Goal: Task Accomplishment & Management: Manage account settings

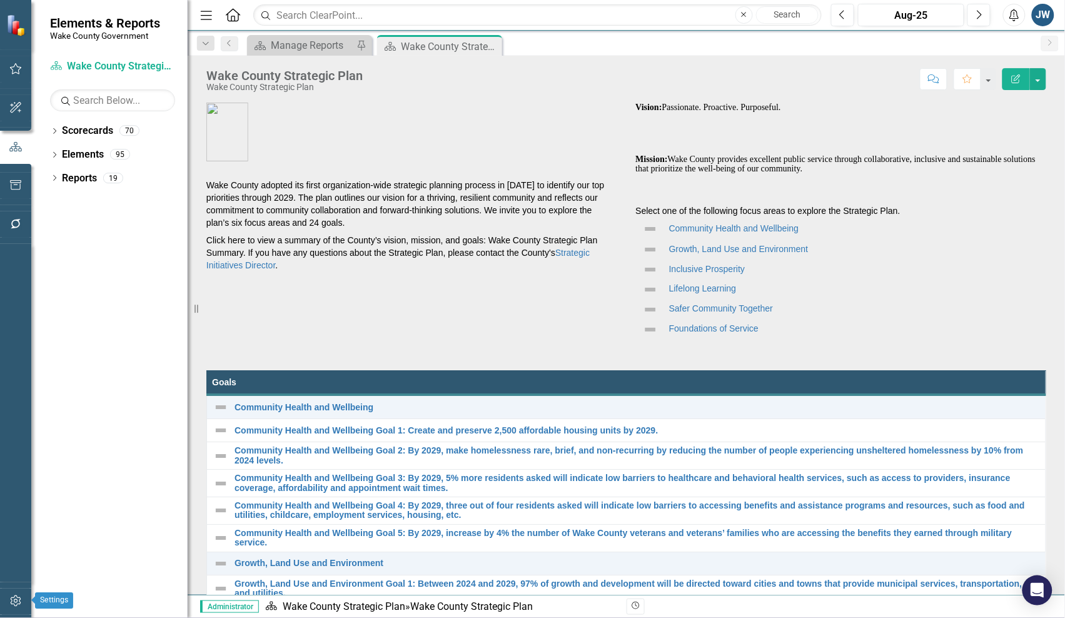
click at [13, 598] on icon "button" at bounding box center [15, 600] width 11 height 11
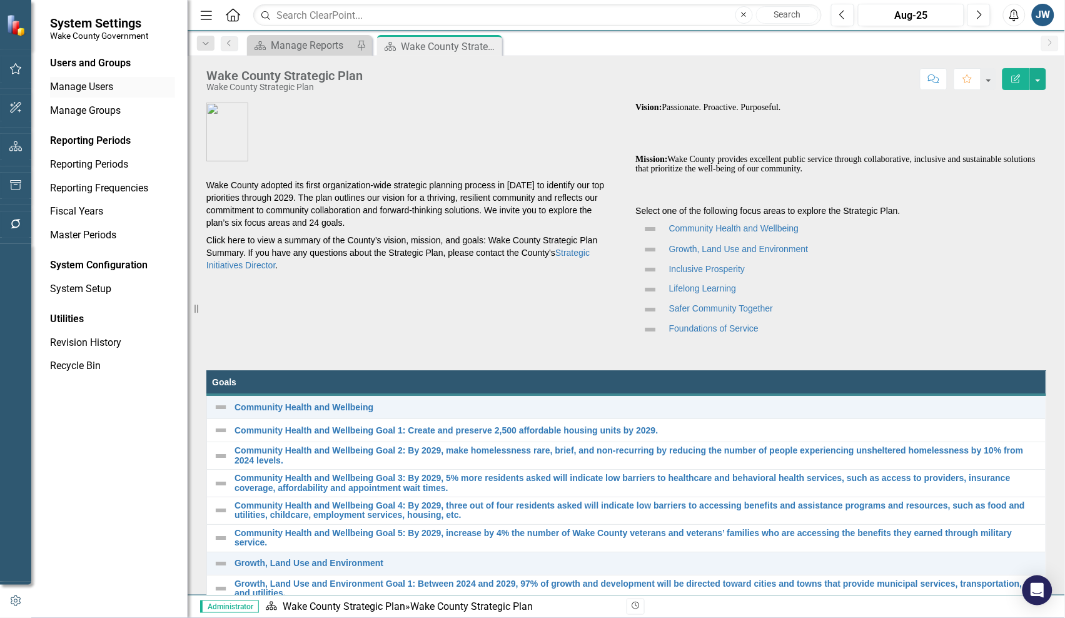
click at [80, 88] on link "Manage Users" at bounding box center [112, 87] width 125 height 14
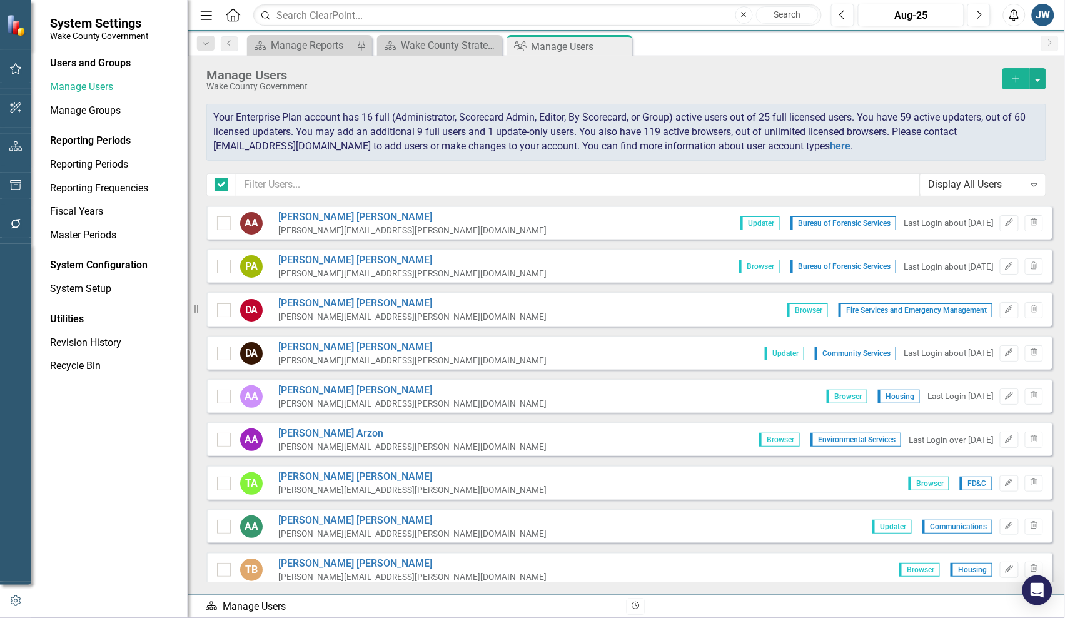
checkbox input "false"
click at [419, 186] on input "text" at bounding box center [578, 184] width 684 height 23
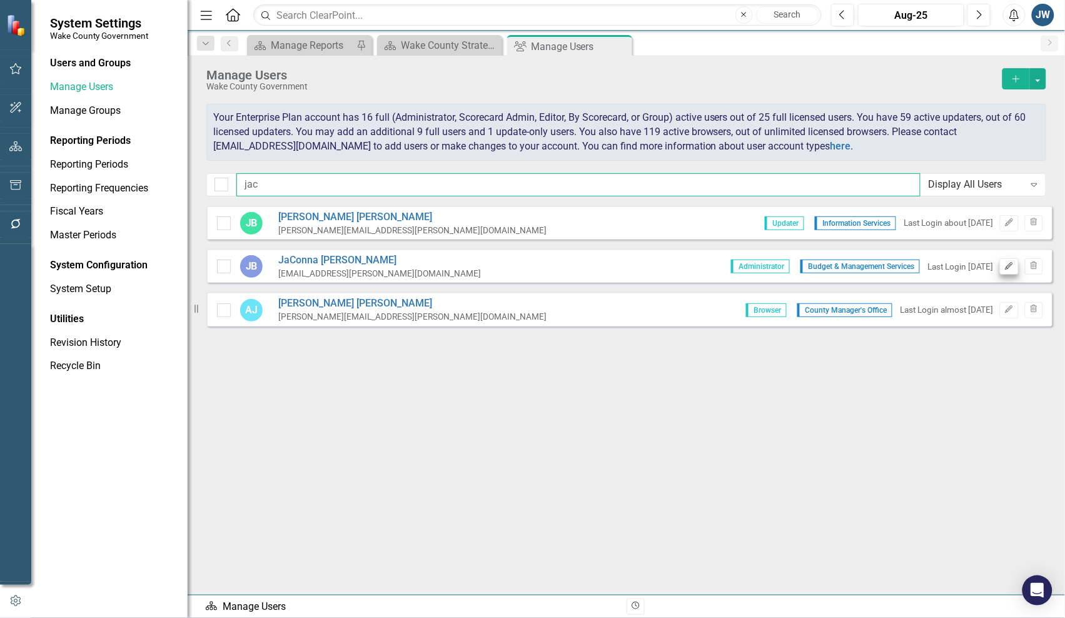
type input "jac"
click at [1010, 269] on icon "Edit" at bounding box center [1008, 267] width 9 height 8
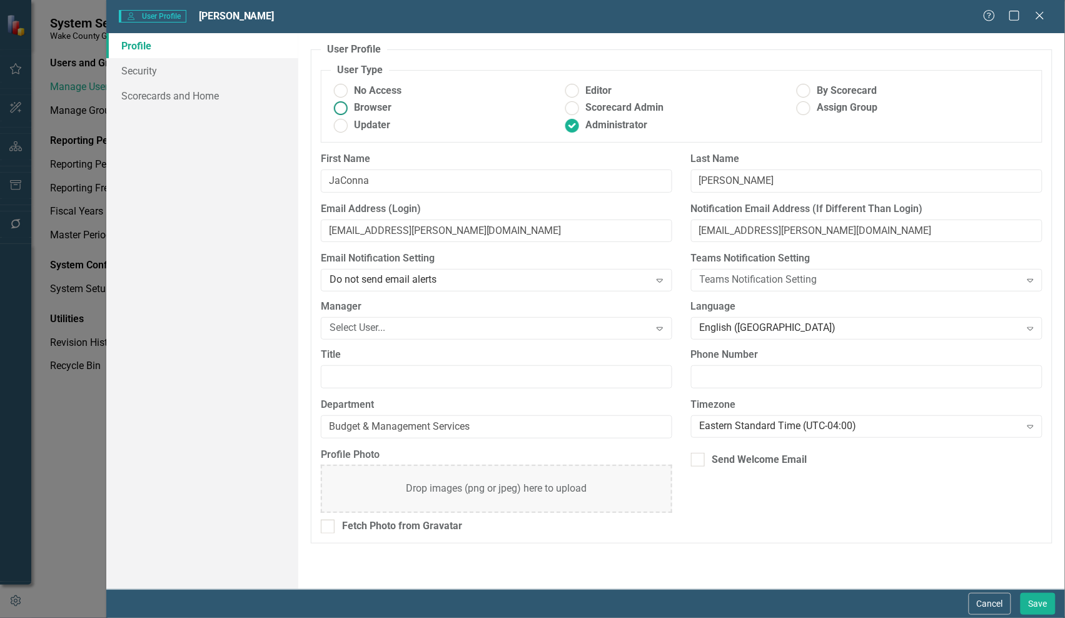
click at [336, 105] on ins at bounding box center [340, 107] width 19 height 19
click at [336, 105] on input "Browser" at bounding box center [340, 107] width 19 height 19
radio input "true"
click at [1040, 607] on button "Save" at bounding box center [1038, 604] width 35 height 22
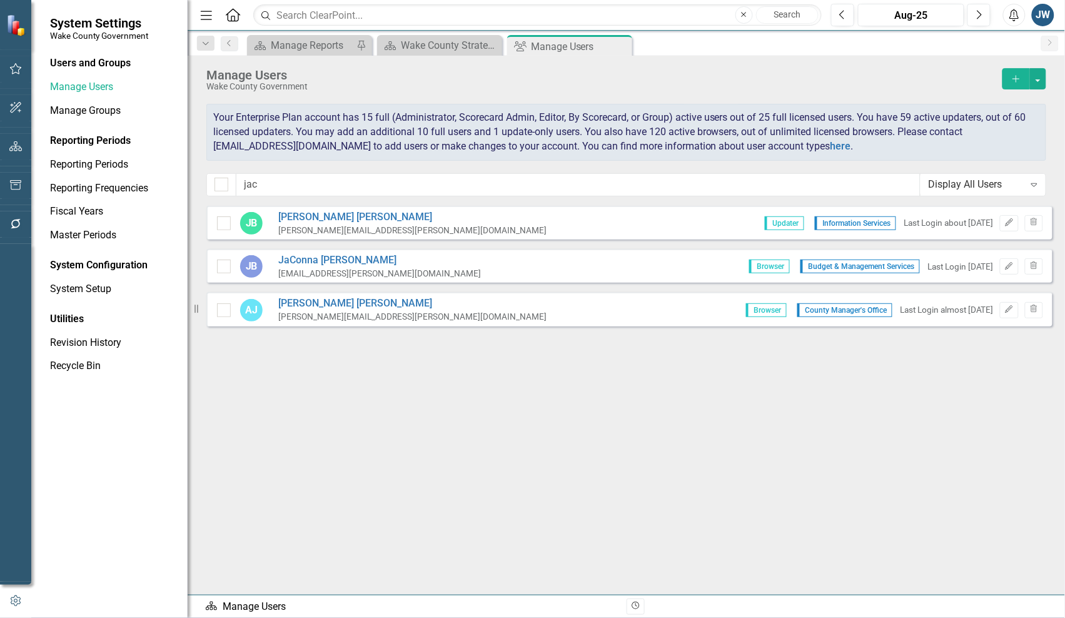
click at [938, 395] on div "Sorry, no results found. [PERSON_NAME] [PERSON_NAME][EMAIL_ADDRESS][PERSON_NAME…" at bounding box center [626, 394] width 877 height 376
drag, startPoint x: 323, startPoint y: 176, endPoint x: 170, endPoint y: 166, distance: 153.5
click at [170, 167] on div "System Settings Wake County Government Users and Groups Manage Users Manage Gro…" at bounding box center [532, 309] width 1065 height 618
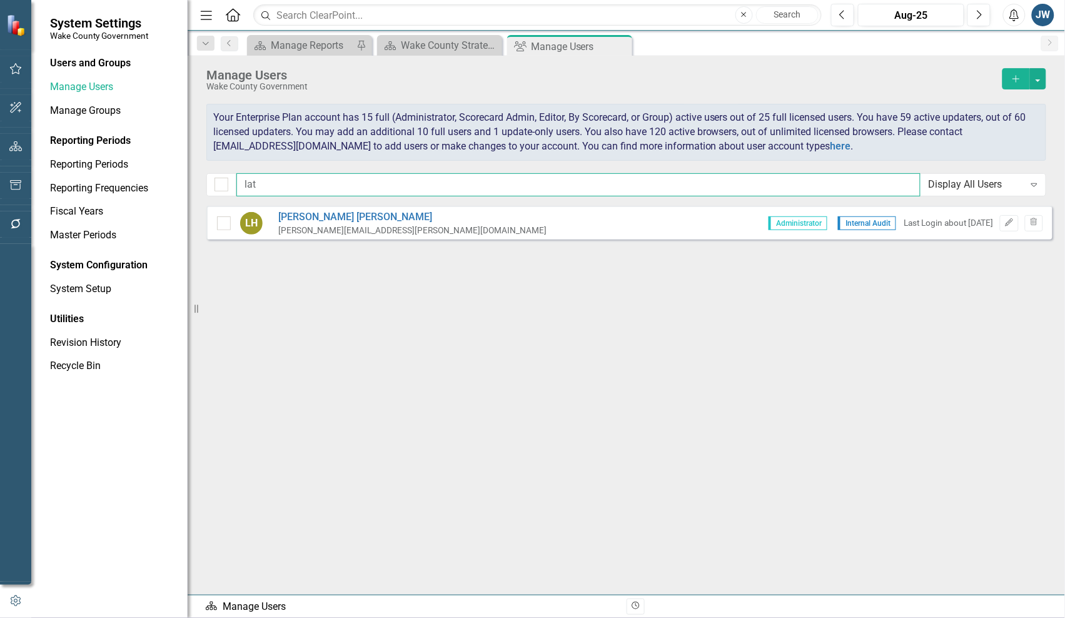
type input "lat"
click at [626, 226] on div "[PERSON_NAME] Hankins [EMAIL_ADDRESS][PERSON_NAME][DOMAIN_NAME] Administrator I…" at bounding box center [629, 223] width 846 height 34
click at [320, 213] on link "[PERSON_NAME]" at bounding box center [412, 217] width 268 height 14
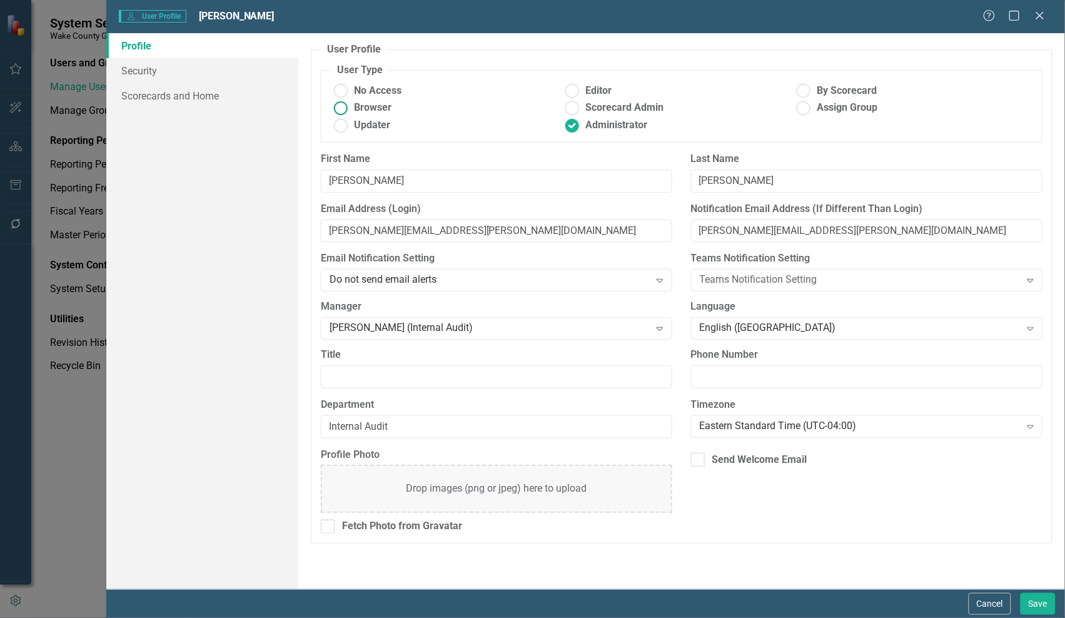
click at [340, 106] on ins at bounding box center [340, 107] width 19 height 19
click at [340, 106] on input "Browser" at bounding box center [340, 107] width 19 height 19
radio input "true"
click at [1029, 602] on button "Save" at bounding box center [1038, 604] width 35 height 22
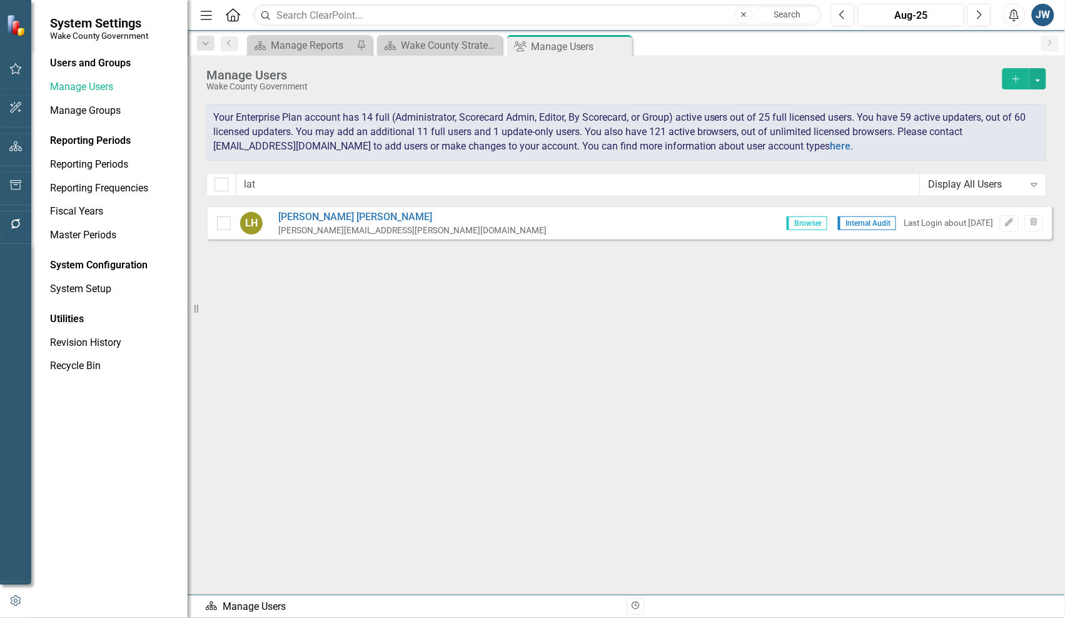
click at [977, 343] on div "Sorry, no results found. [PERSON_NAME] Hankins [EMAIL_ADDRESS][PERSON_NAME][DOM…" at bounding box center [626, 394] width 877 height 376
drag, startPoint x: 281, startPoint y: 186, endPoint x: 181, endPoint y: 178, distance: 100.3
click at [181, 182] on div "System Settings Wake County Government Users and Groups Manage Users Manage Gro…" at bounding box center [532, 309] width 1065 height 618
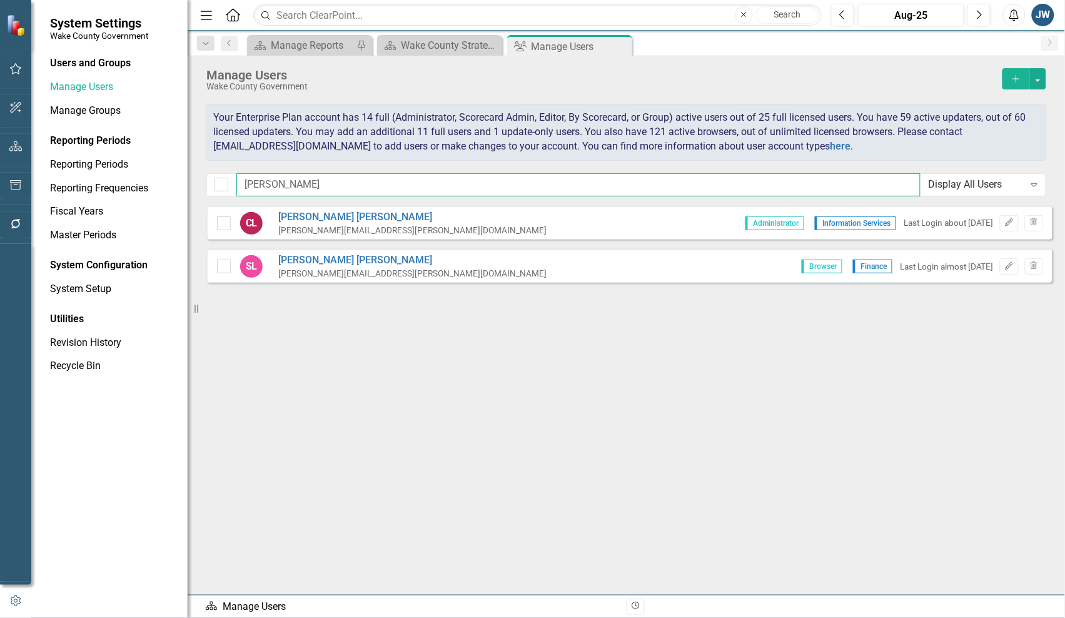
type input "[PERSON_NAME]"
drag, startPoint x: 310, startPoint y: 185, endPoint x: 222, endPoint y: 177, distance: 88.6
click at [222, 177] on div "[PERSON_NAME] Display All Users Expand" at bounding box center [626, 184] width 840 height 23
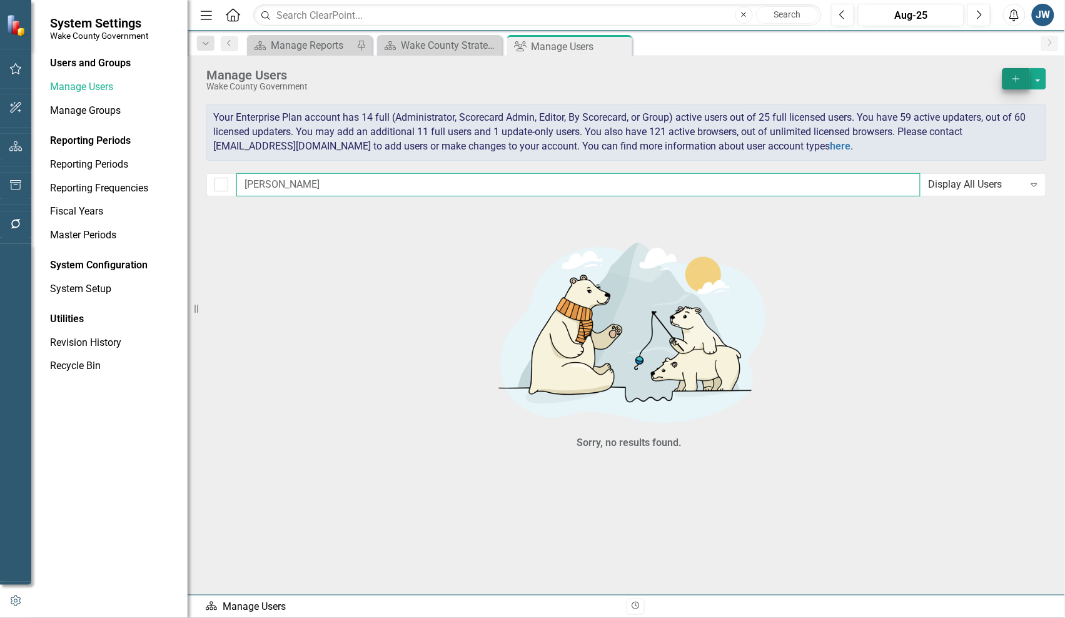
type input "[PERSON_NAME]"
click at [1013, 76] on icon "Add" at bounding box center [1016, 78] width 11 height 9
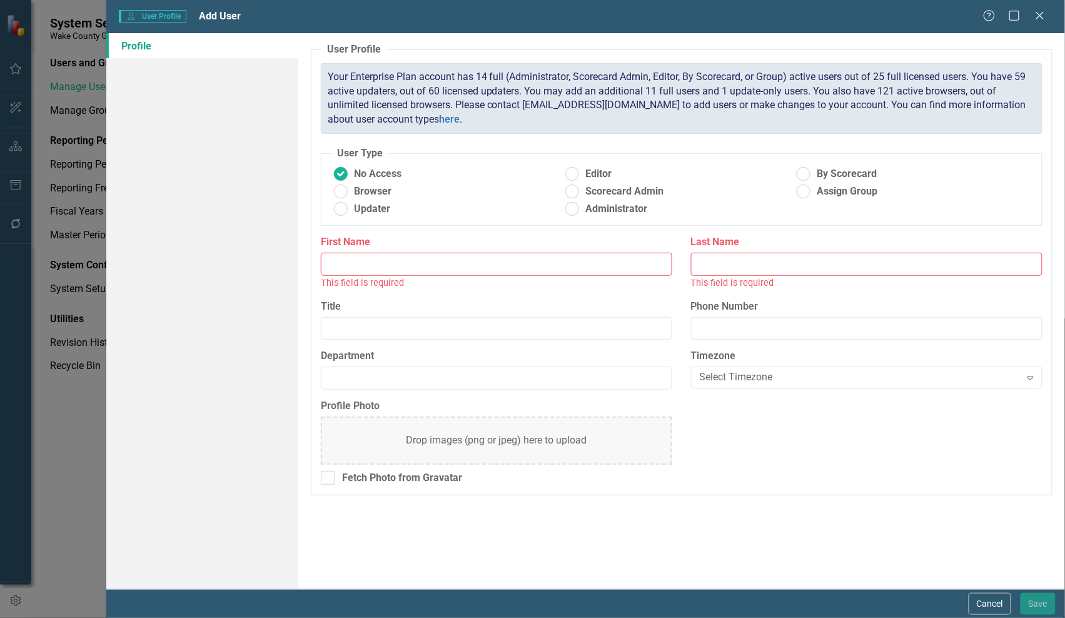
click at [455, 258] on input "First Name" at bounding box center [496, 264] width 351 height 23
type input "[PERSON_NAME]"
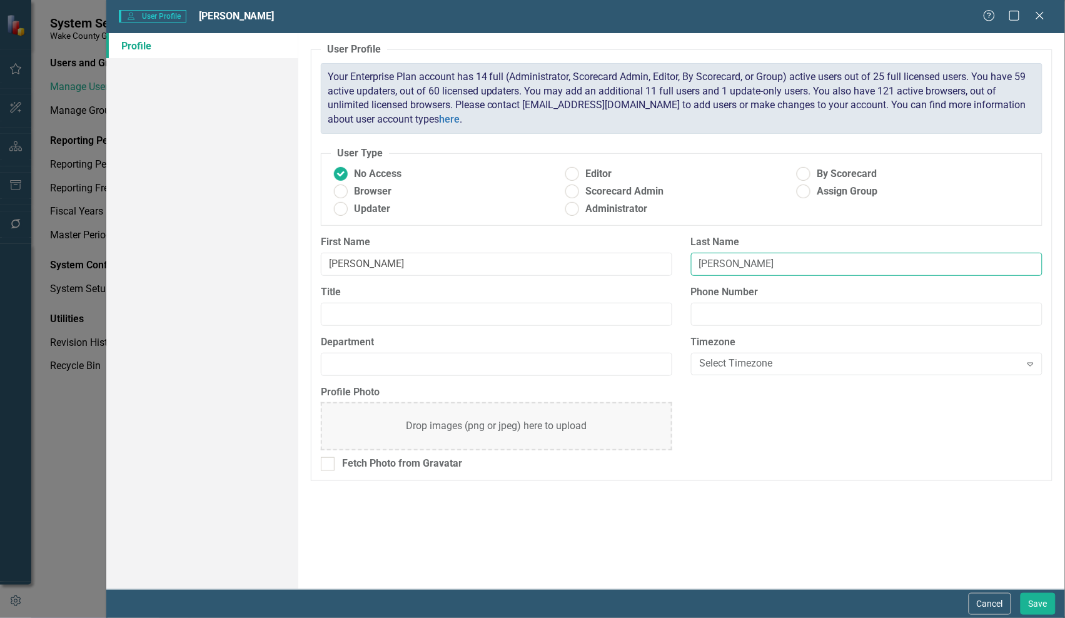
type input "[PERSON_NAME]"
click at [963, 177] on label "By Scorecard" at bounding box center [909, 174] width 231 height 14
click at [814, 177] on input "By Scorecard" at bounding box center [803, 173] width 19 height 19
radio input "true"
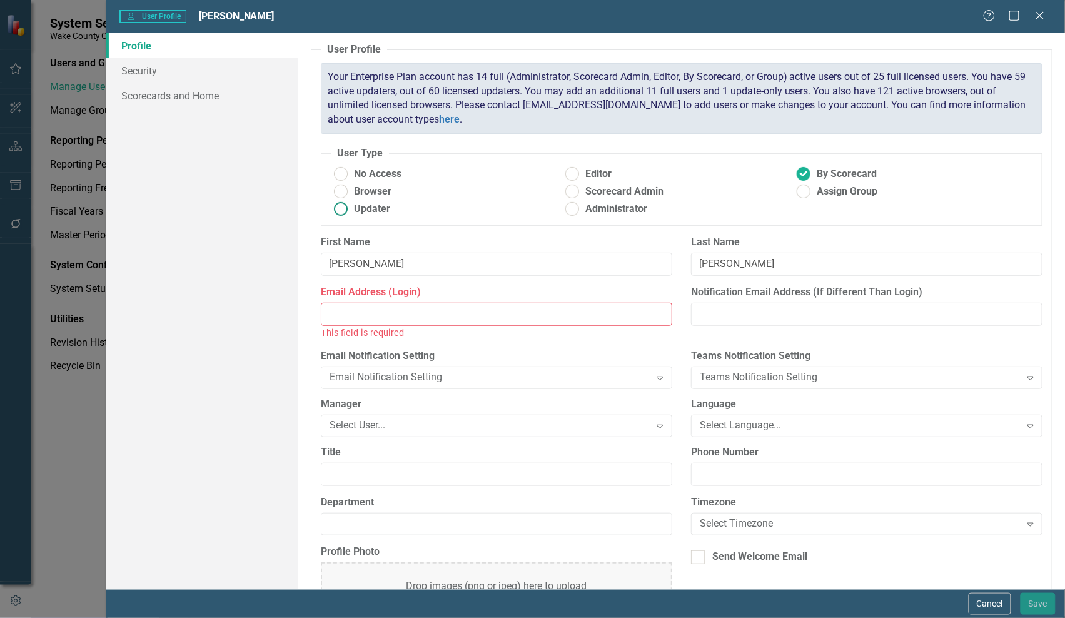
click at [348, 210] on ins at bounding box center [340, 208] width 19 height 19
click at [348, 210] on input "Updater" at bounding box center [340, 208] width 19 height 19
radio input "true"
click at [396, 315] on input "Email Address (Login)" at bounding box center [496, 314] width 351 height 23
paste input "[PERSON_NAME][EMAIL_ADDRESS][PERSON_NAME][DOMAIN_NAME]"
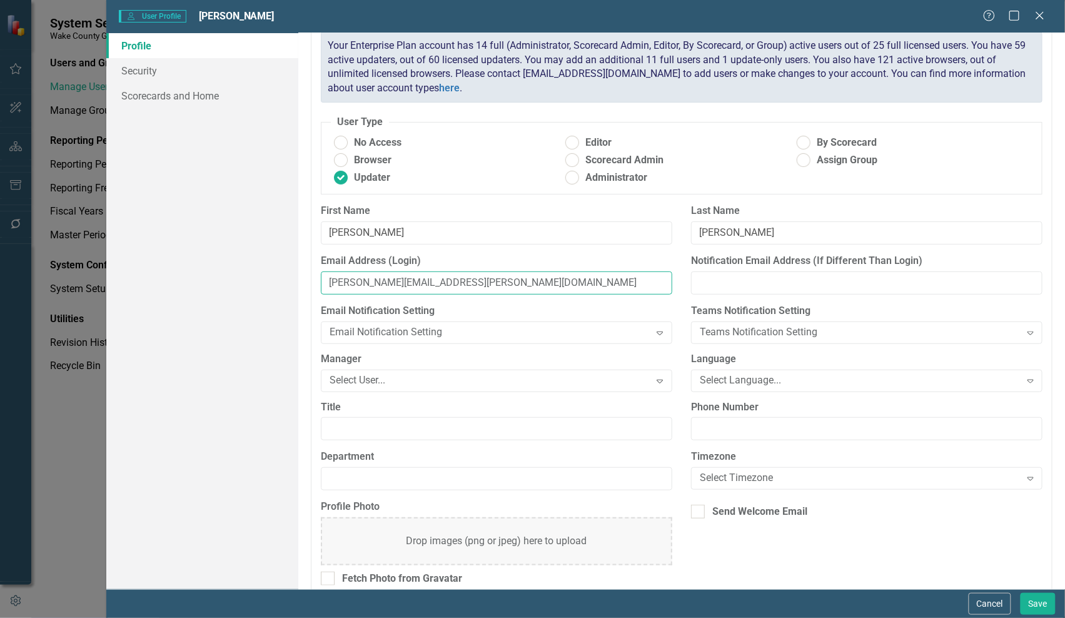
scroll to position [48, 0]
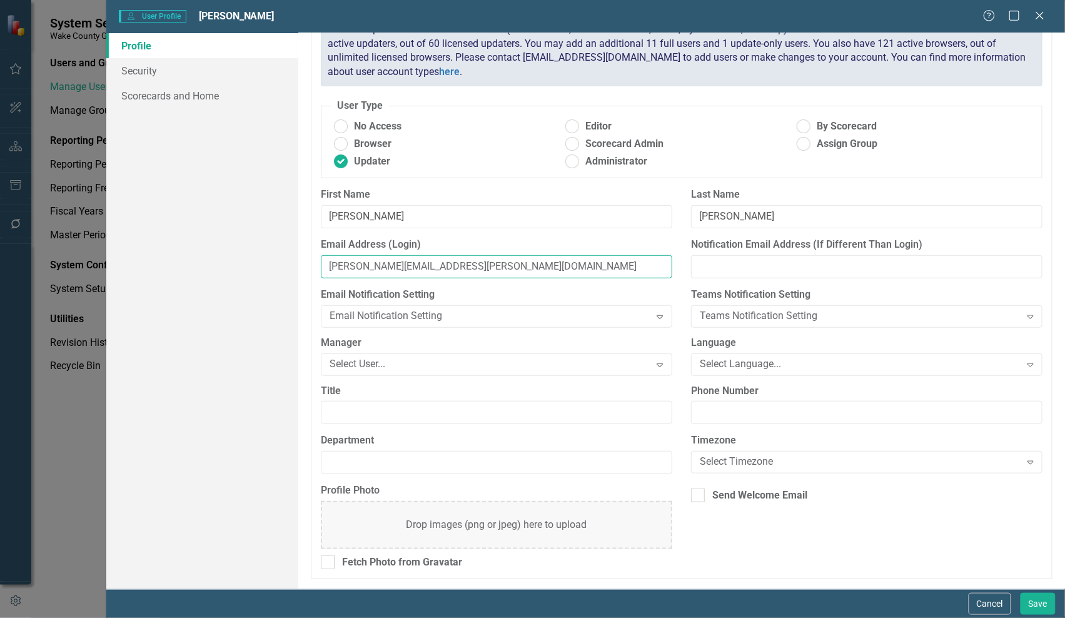
type input "[PERSON_NAME][EMAIL_ADDRESS][PERSON_NAME][DOMAIN_NAME]"
click at [499, 369] on div "Select User..." at bounding box center [490, 364] width 321 height 14
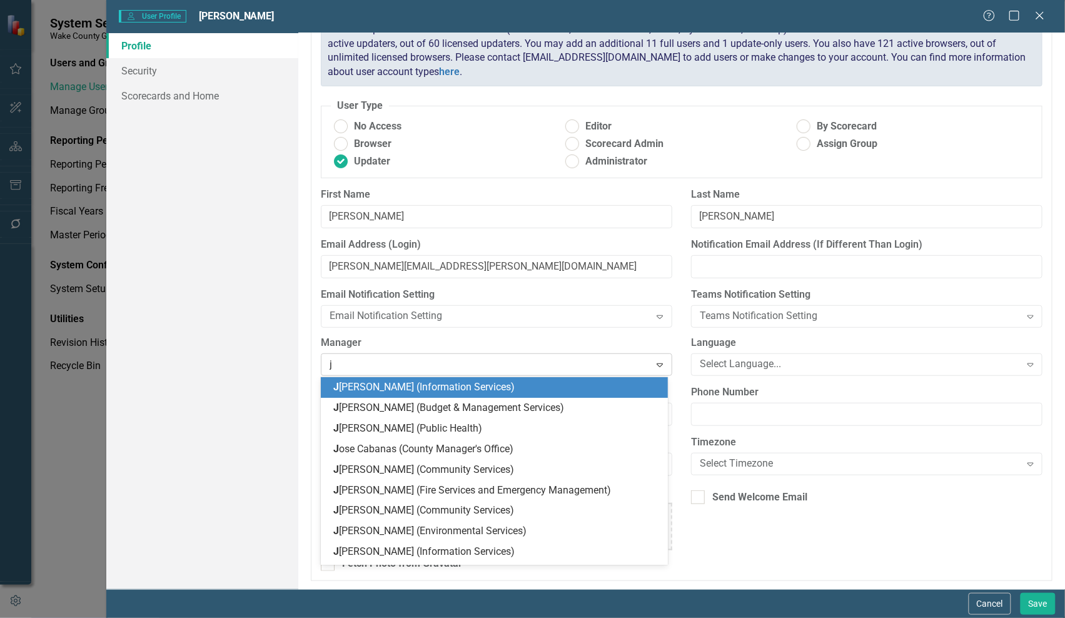
type input "je"
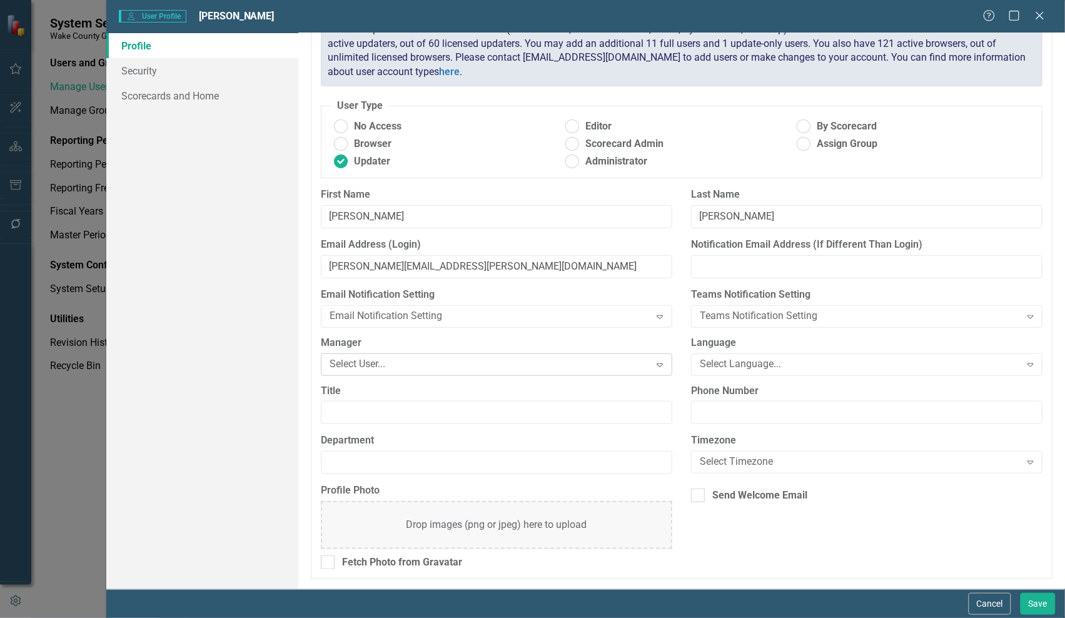
click at [654, 366] on icon "Expand" at bounding box center [660, 365] width 13 height 10
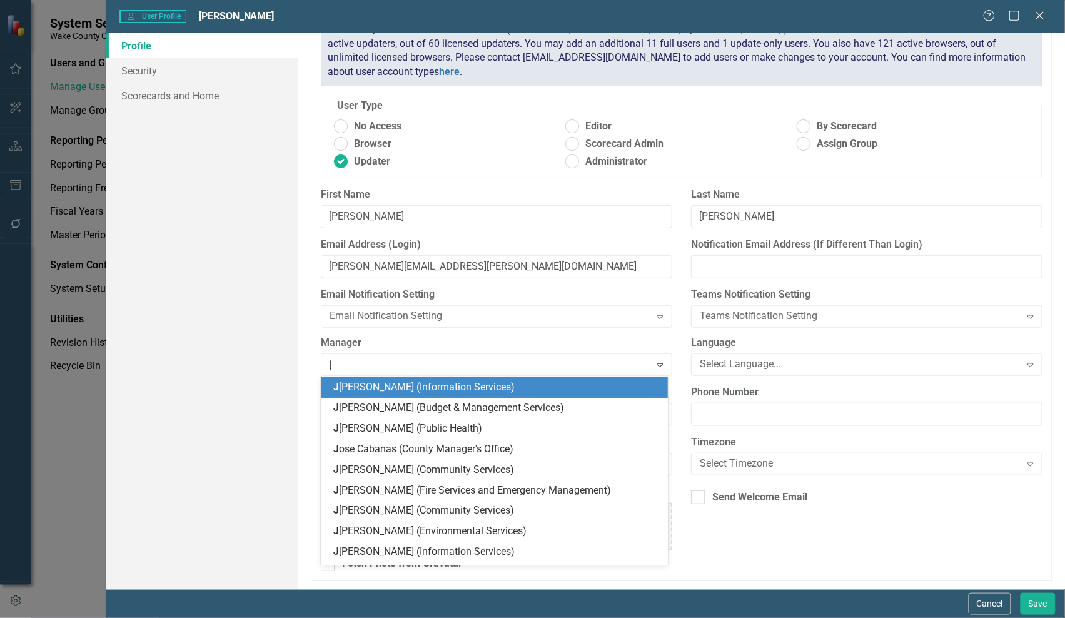
type input "je"
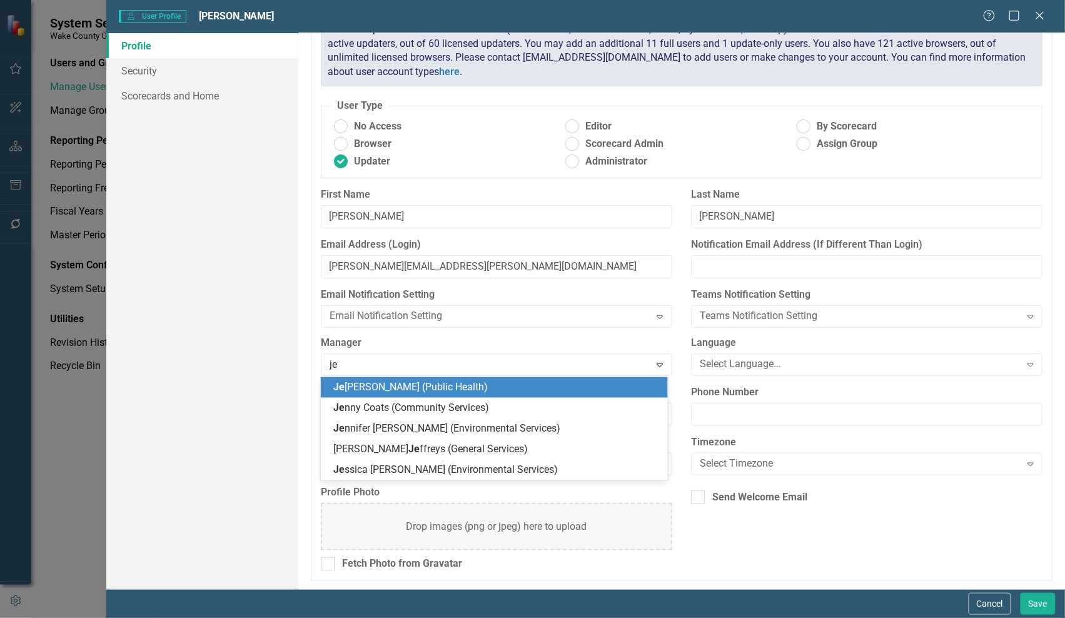
click at [552, 386] on div "Je nnifer Brown (Public Health)" at bounding box center [496, 387] width 327 height 14
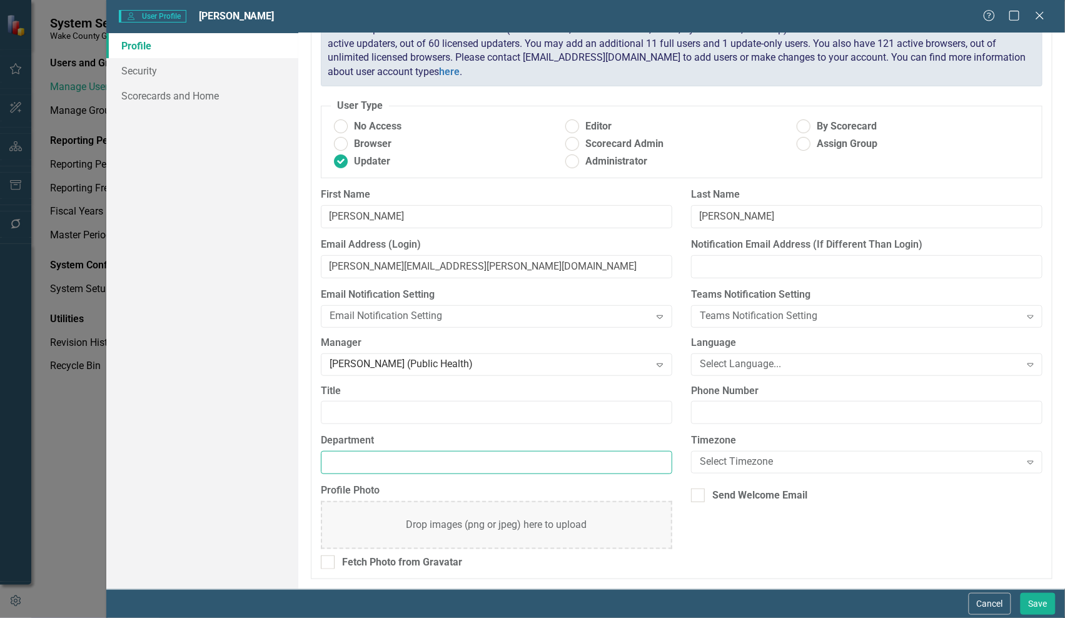
click at [545, 463] on input "Department" at bounding box center [496, 462] width 351 height 23
click at [430, 410] on input "Title" at bounding box center [496, 412] width 351 height 23
paste input "Compliance & Administrative Program Manager"
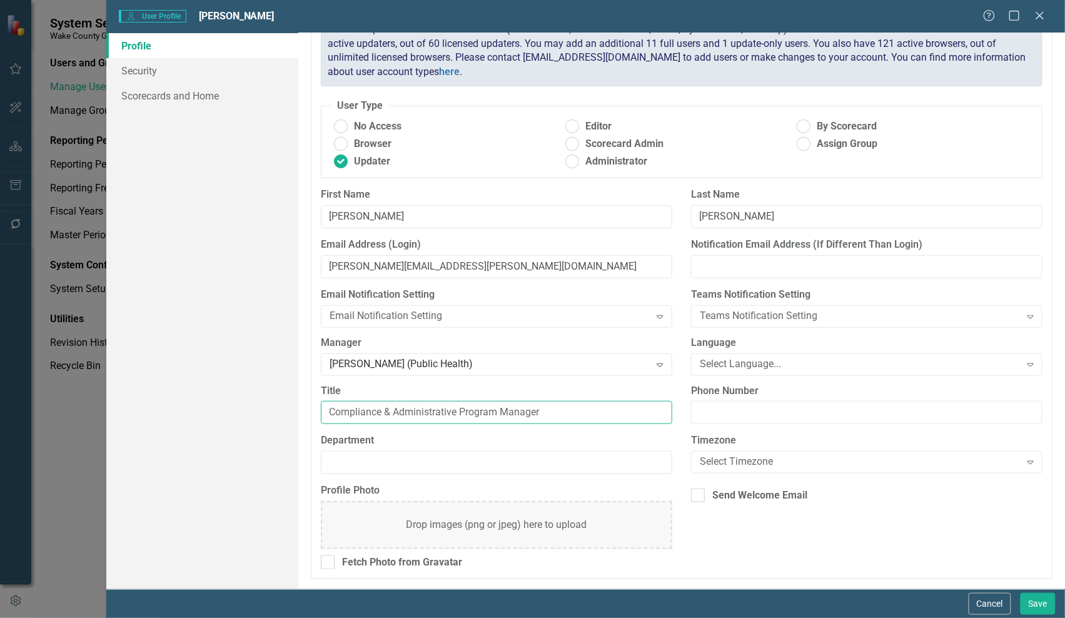
click at [333, 417] on input "Compliance & Administrative Program Manager" at bounding box center [496, 412] width 351 height 23
click at [330, 413] on input "Compliance & Administrative Program Manager" at bounding box center [496, 412] width 351 height 23
type input "Compliance & Administrative Program Manager"
click at [401, 460] on input "Department" at bounding box center [496, 462] width 351 height 23
click at [405, 463] on input "Department" at bounding box center [496, 462] width 351 height 23
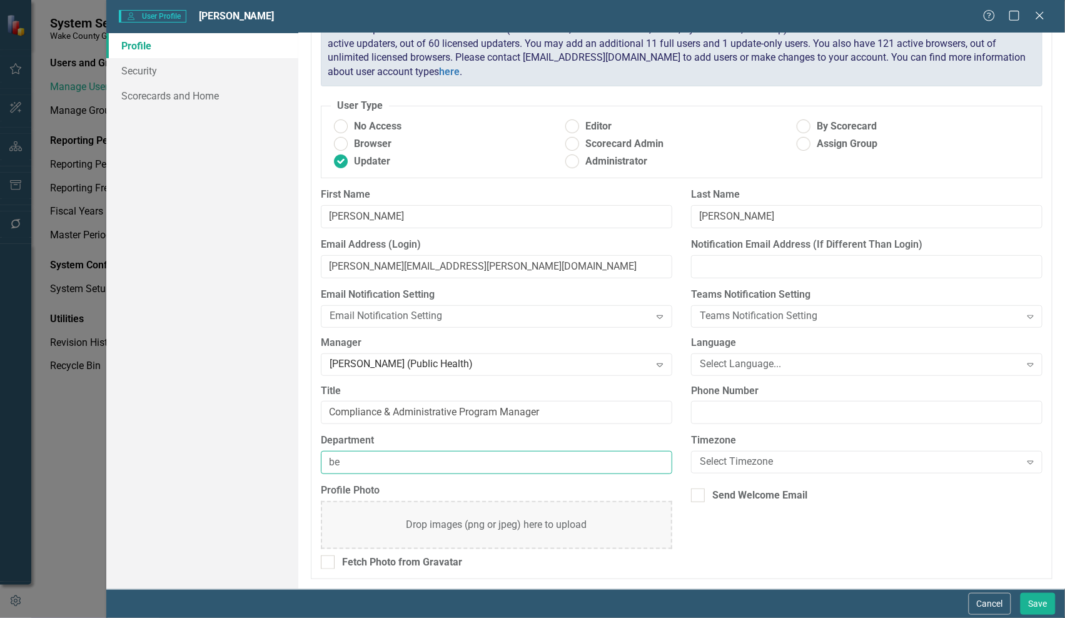
type input "b"
type input "Behavioral Health"
click at [696, 494] on div at bounding box center [698, 495] width 14 height 14
click at [696, 494] on input "Send Welcome Email" at bounding box center [695, 492] width 8 height 8
checkbox input "true"
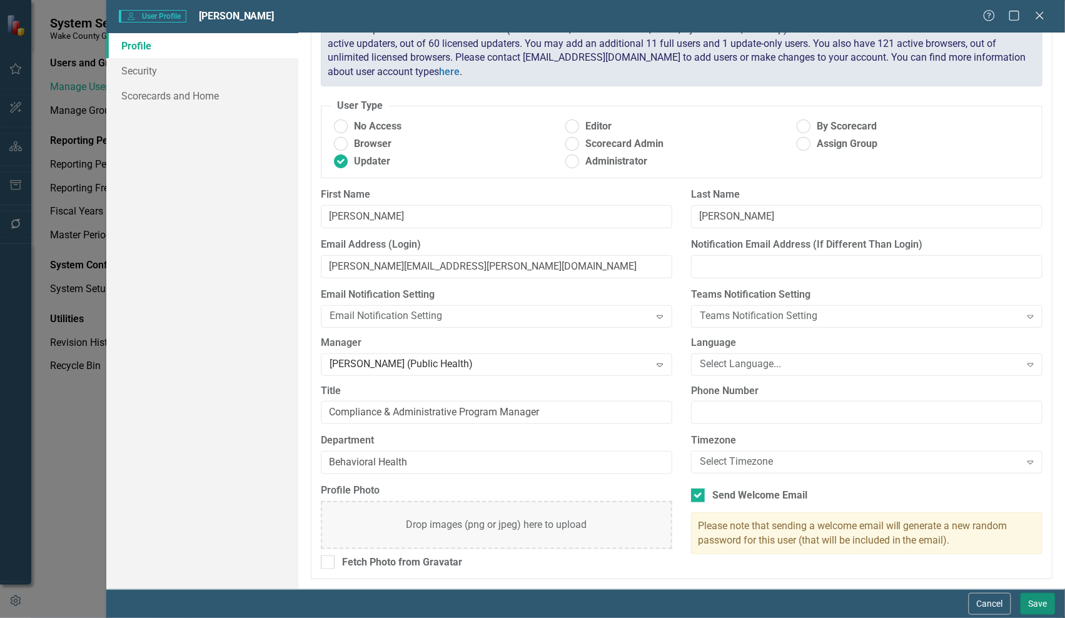
click at [1039, 603] on button "Save" at bounding box center [1038, 604] width 35 height 22
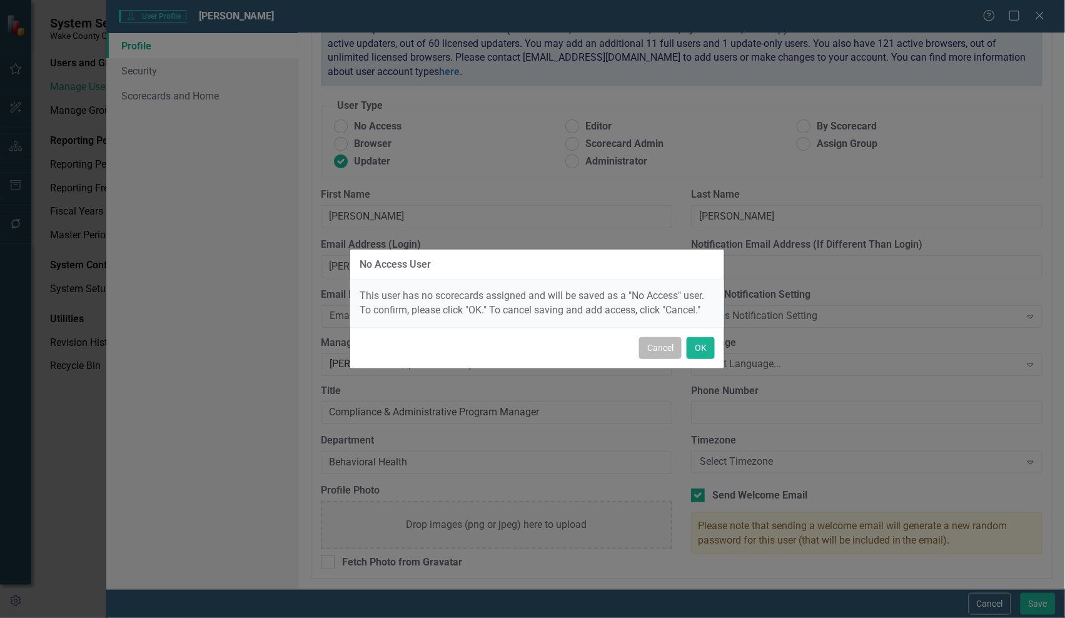
click at [652, 345] on button "Cancel" at bounding box center [660, 348] width 43 height 22
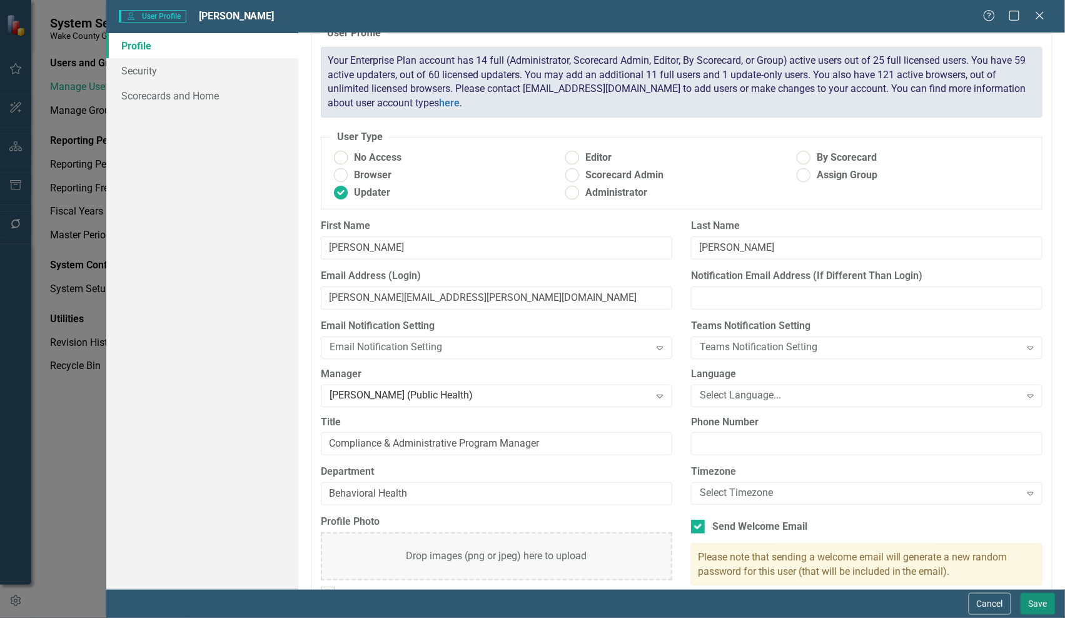
scroll to position [0, 0]
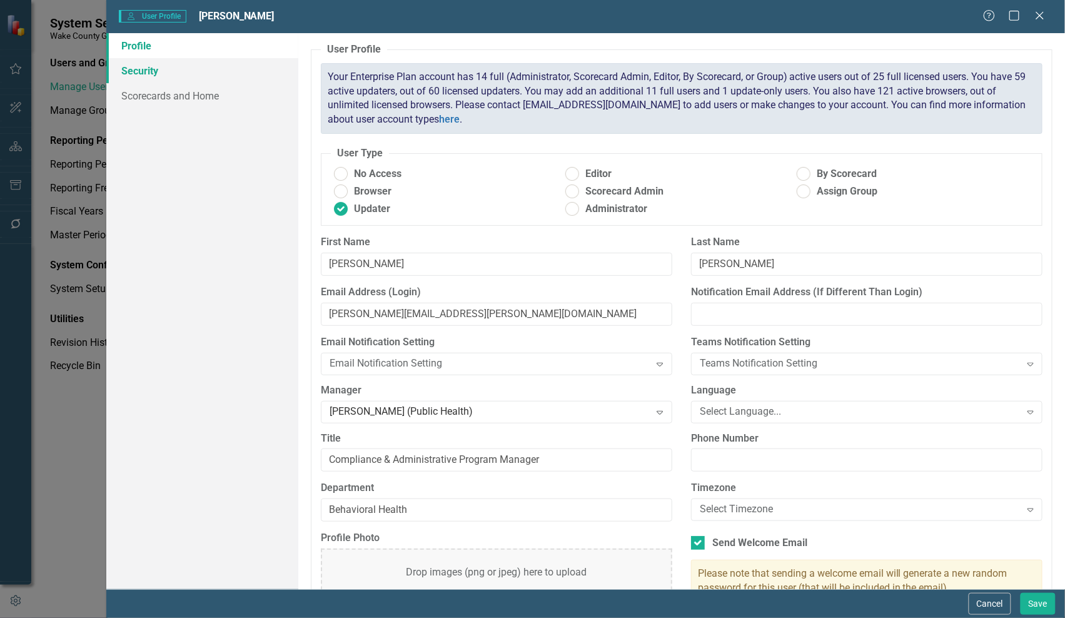
click at [166, 67] on link "Security" at bounding box center [202, 70] width 192 height 25
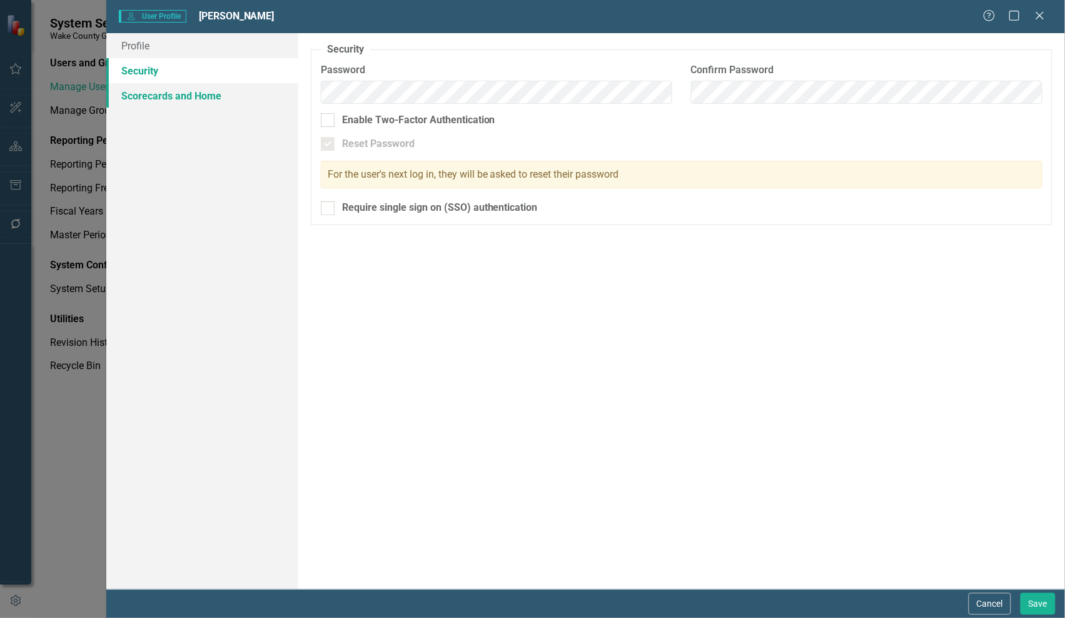
click at [160, 93] on link "Scorecards and Home" at bounding box center [202, 95] width 192 height 25
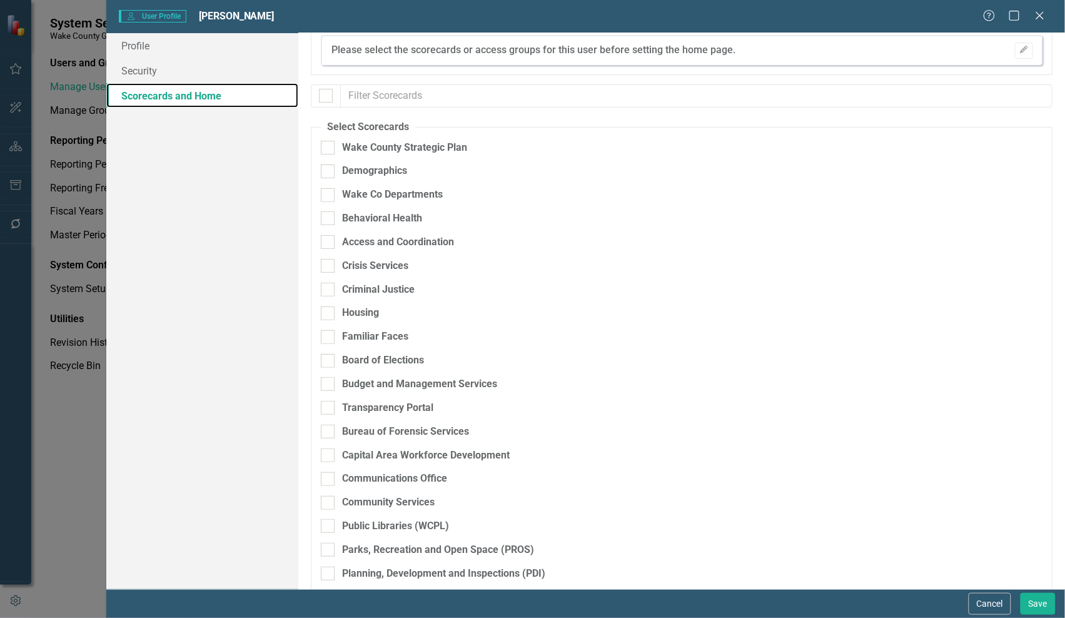
scroll to position [78, 0]
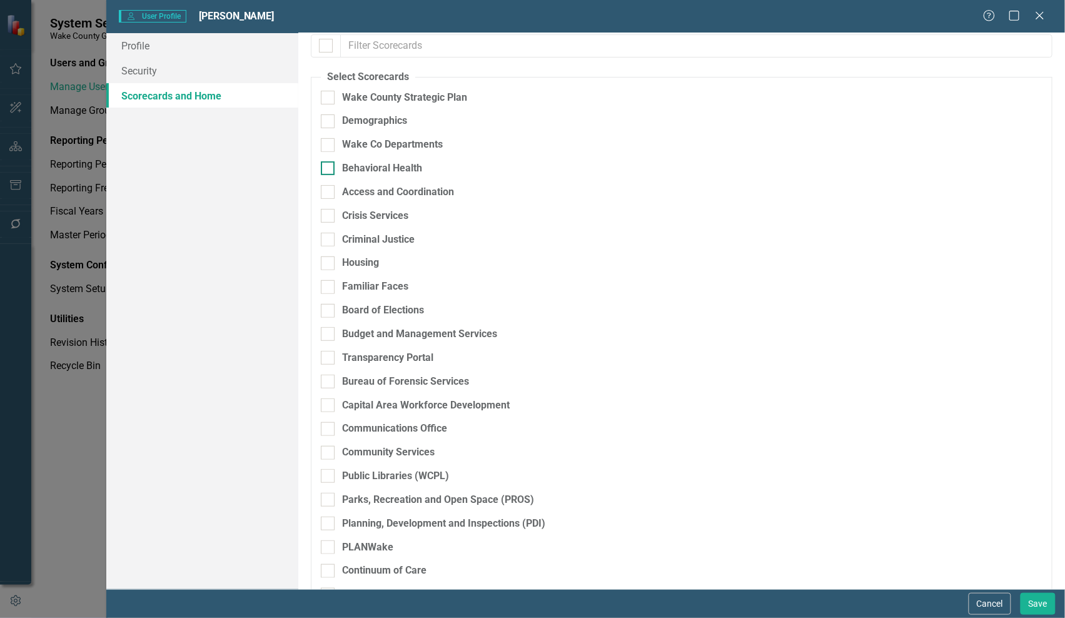
click at [326, 166] on input "Behavioral Health" at bounding box center [325, 165] width 8 height 8
checkbox input "true"
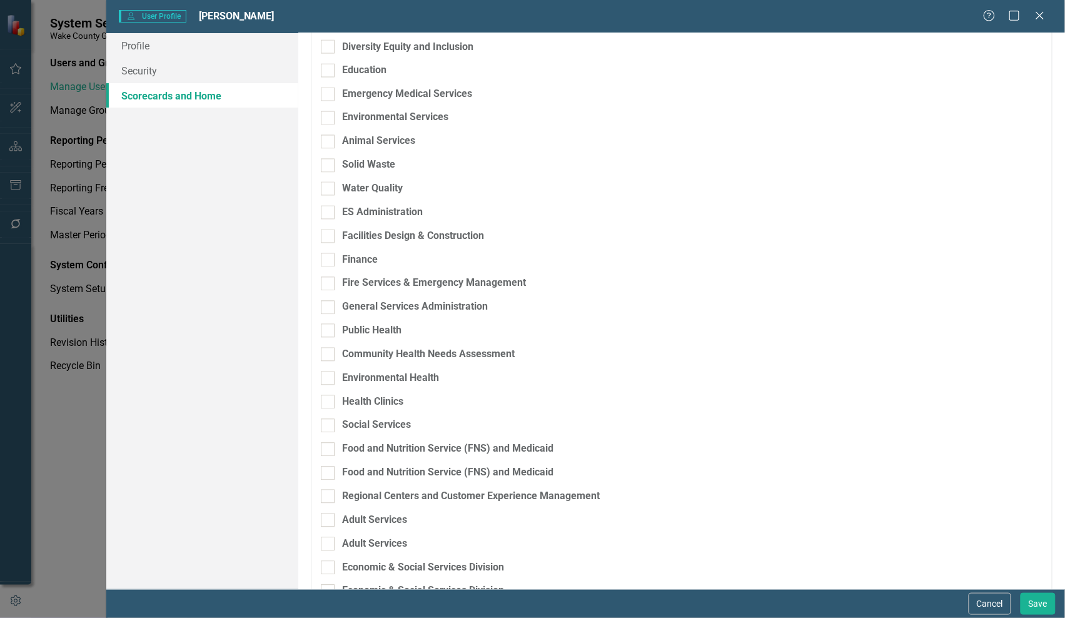
scroll to position [704, 0]
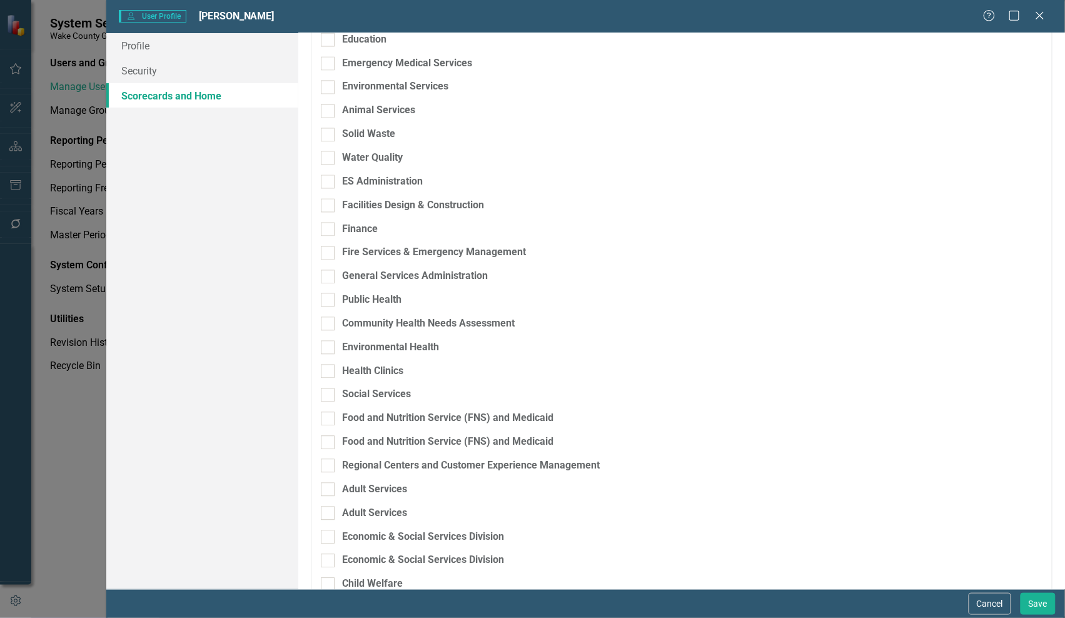
click at [952, 239] on div at bounding box center [979, 235] width 125 height 24
click at [326, 301] on input "Public Health" at bounding box center [325, 297] width 8 height 8
checkbox input "true"
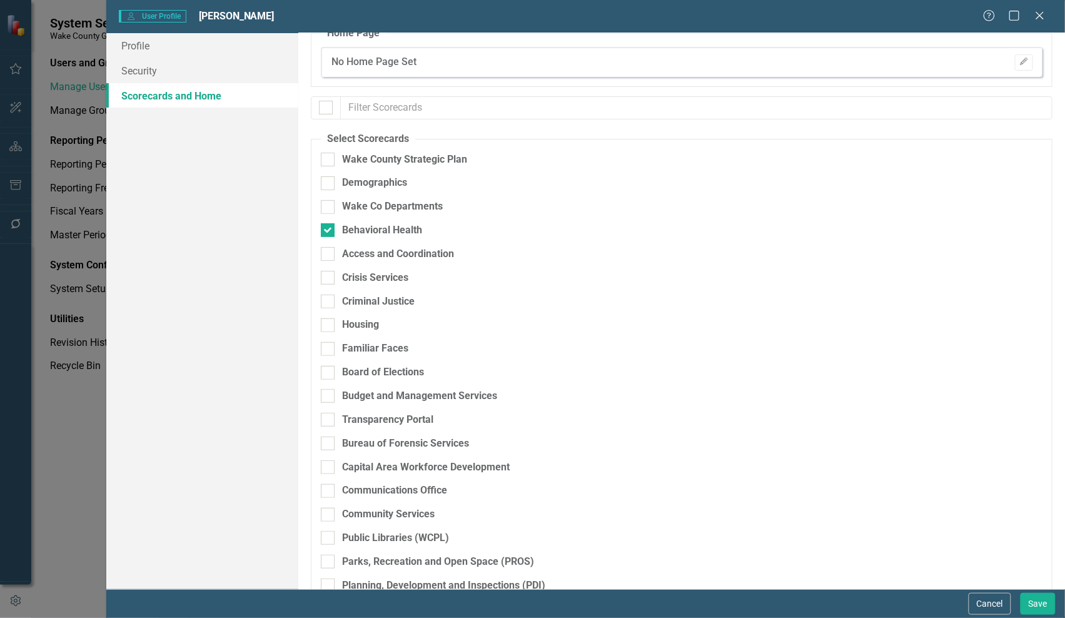
scroll to position [0, 0]
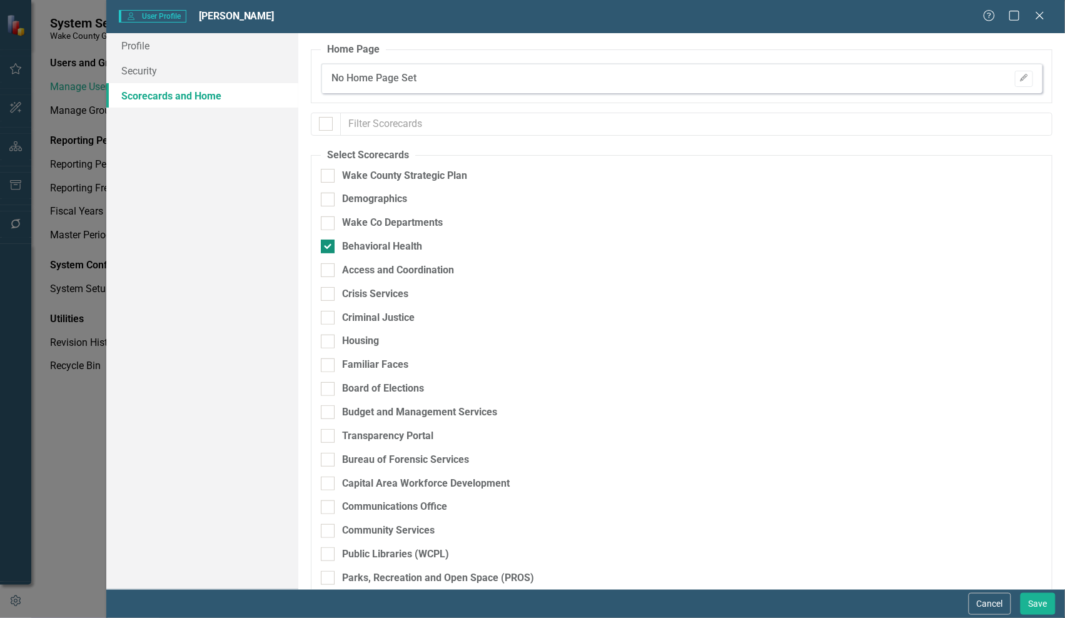
click at [332, 244] on div at bounding box center [328, 247] width 14 height 14
click at [329, 244] on input "Behavioral Health" at bounding box center [325, 244] width 8 height 8
checkbox input "false"
click at [149, 45] on link "Profile" at bounding box center [202, 45] width 192 height 25
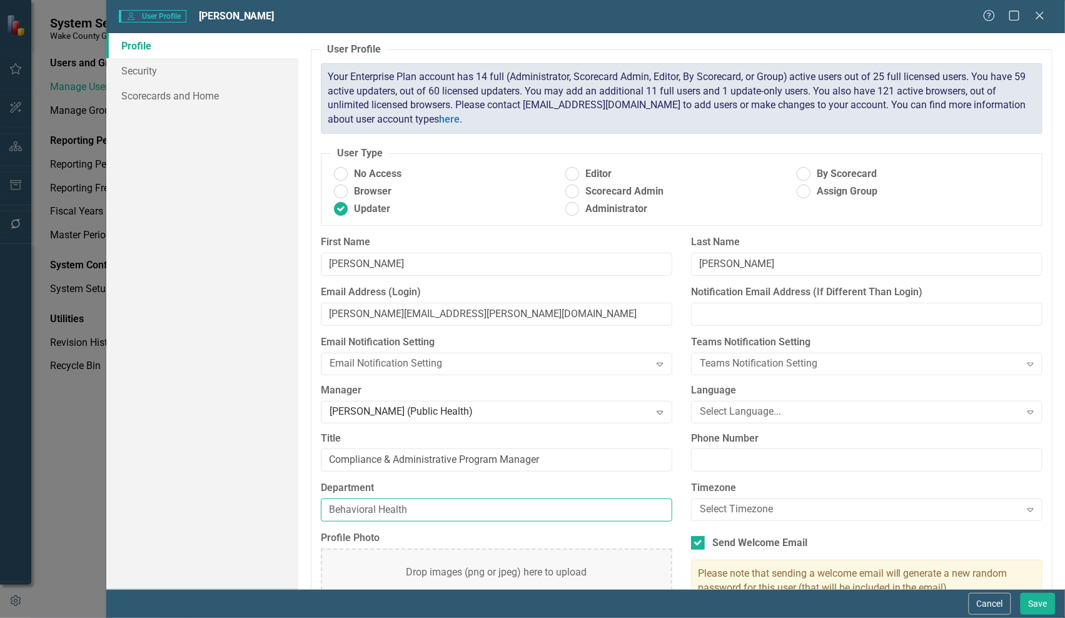
drag, startPoint x: 463, startPoint y: 508, endPoint x: 301, endPoint y: 505, distance: 162.0
click at [301, 505] on div "User Profile ClearPoint has a wealth of options to help you ensure that people …" at bounding box center [681, 311] width 767 height 556
click at [345, 507] on input "Behavioral Health" at bounding box center [496, 509] width 351 height 23
type input "Public Health"
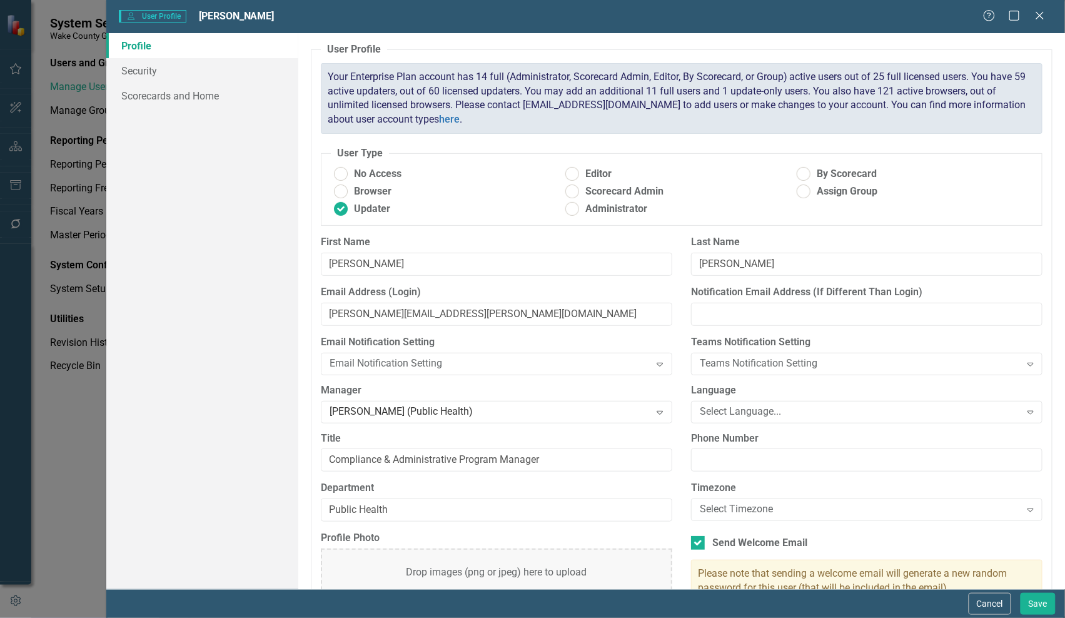
click at [563, 495] on label "Department" at bounding box center [496, 488] width 351 height 14
click at [563, 498] on input "Public Health" at bounding box center [496, 509] width 351 height 23
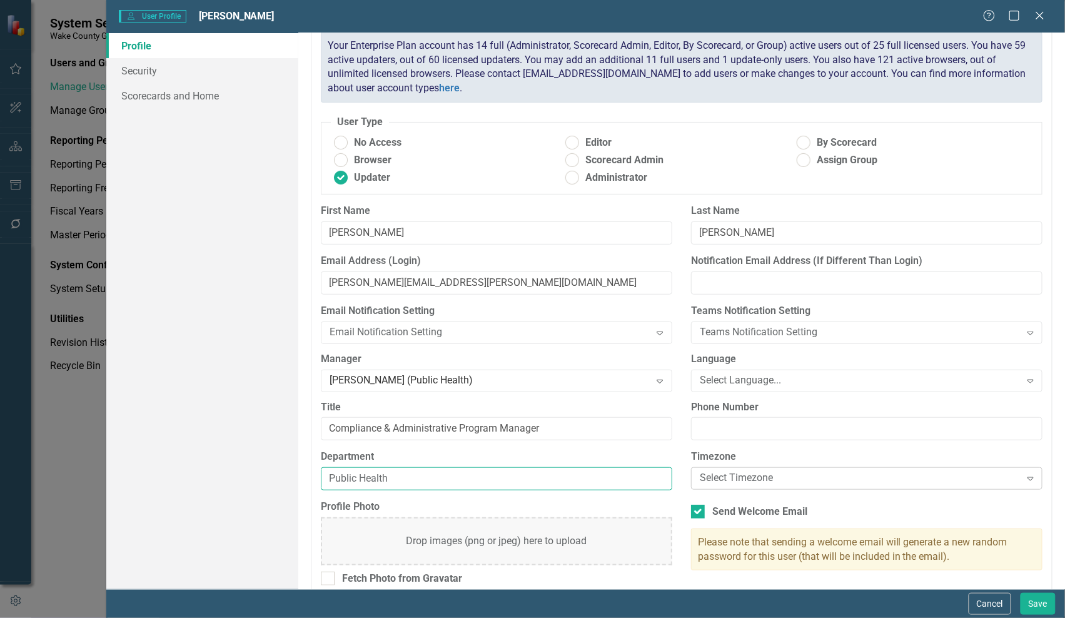
scroll to position [48, 0]
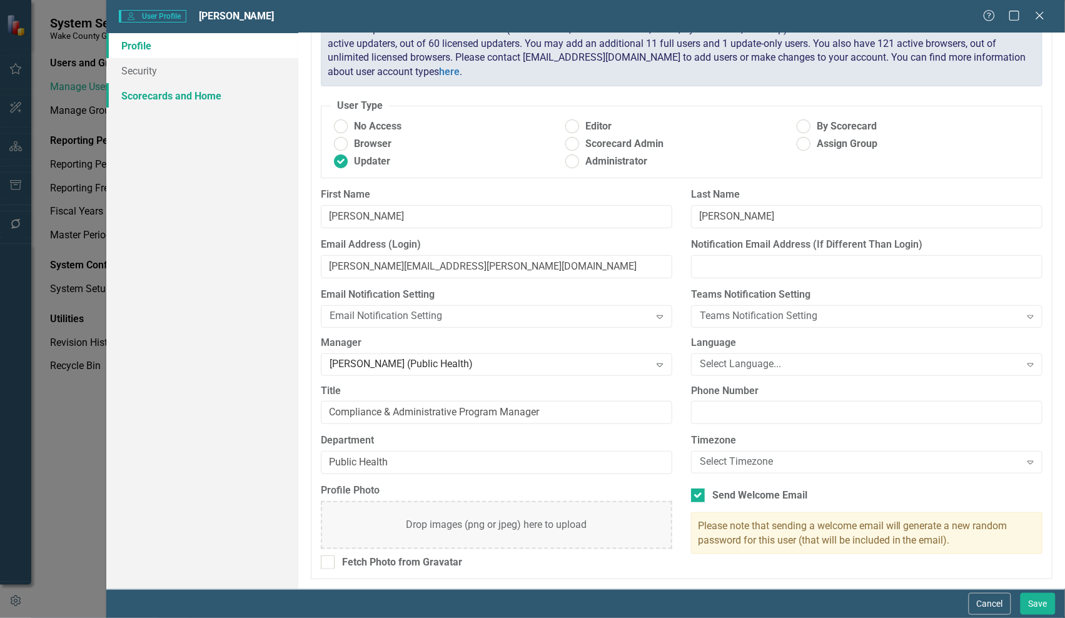
click at [161, 91] on link "Scorecards and Home" at bounding box center [202, 95] width 192 height 25
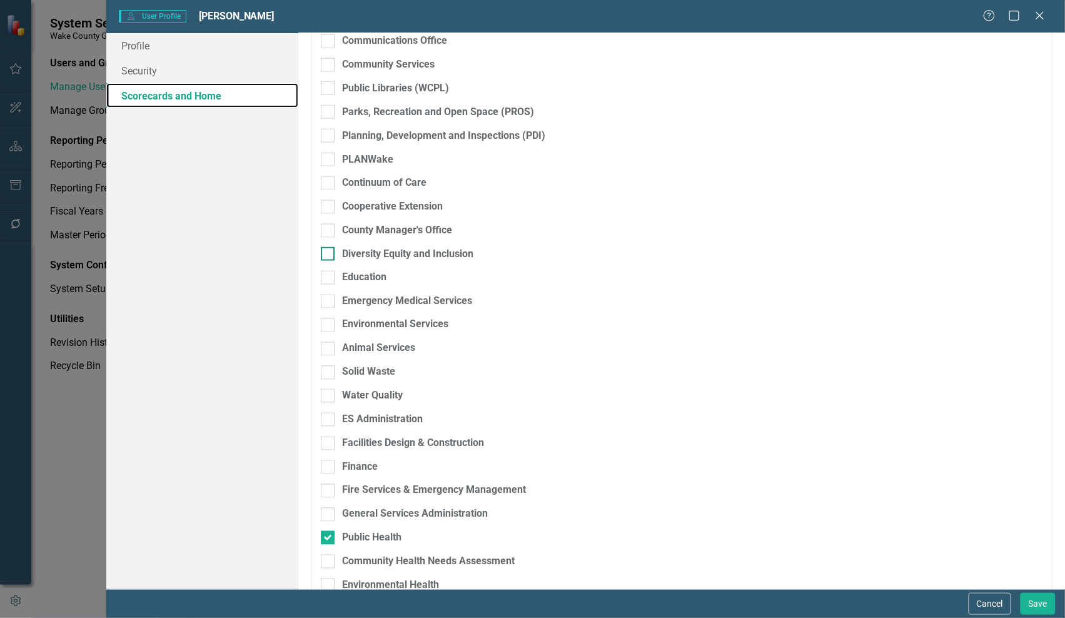
scroll to position [469, 0]
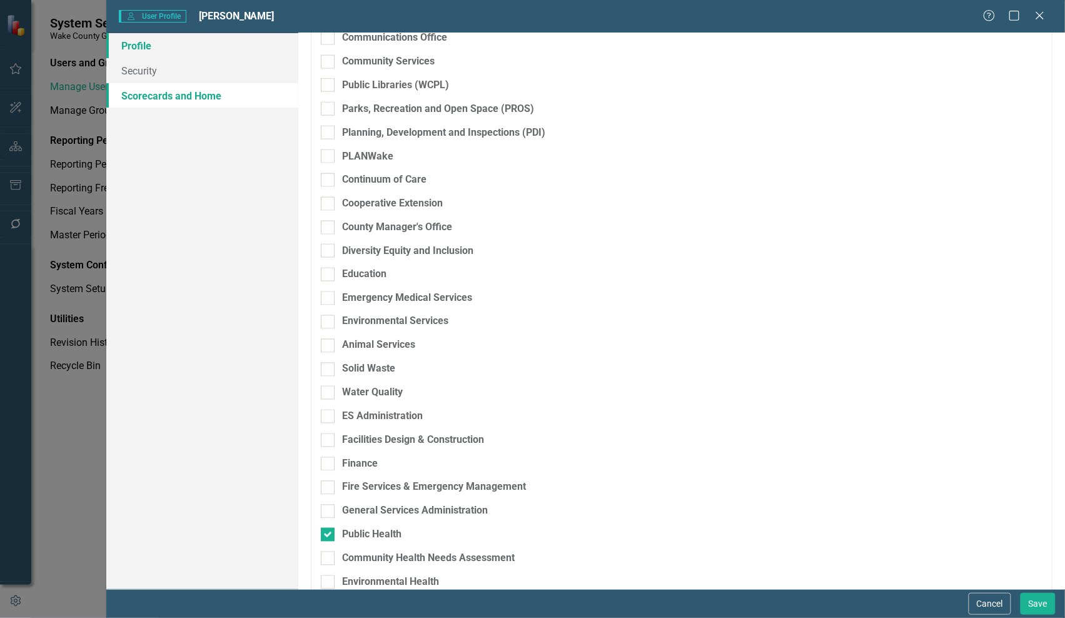
click at [131, 41] on link "Profile" at bounding box center [202, 45] width 192 height 25
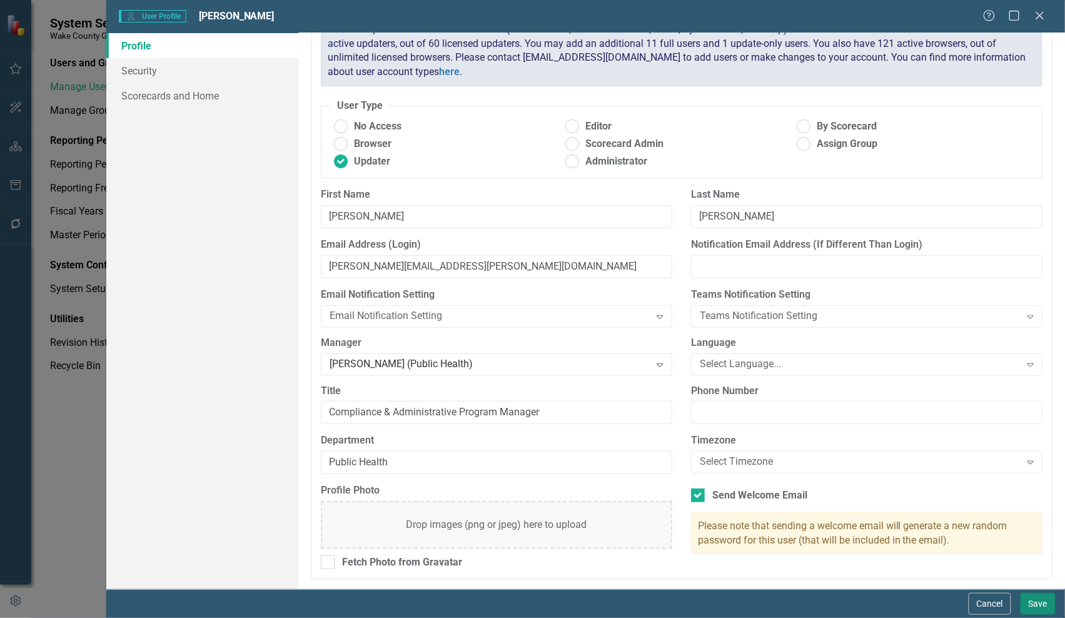
click at [1039, 601] on button "Save" at bounding box center [1038, 604] width 35 height 22
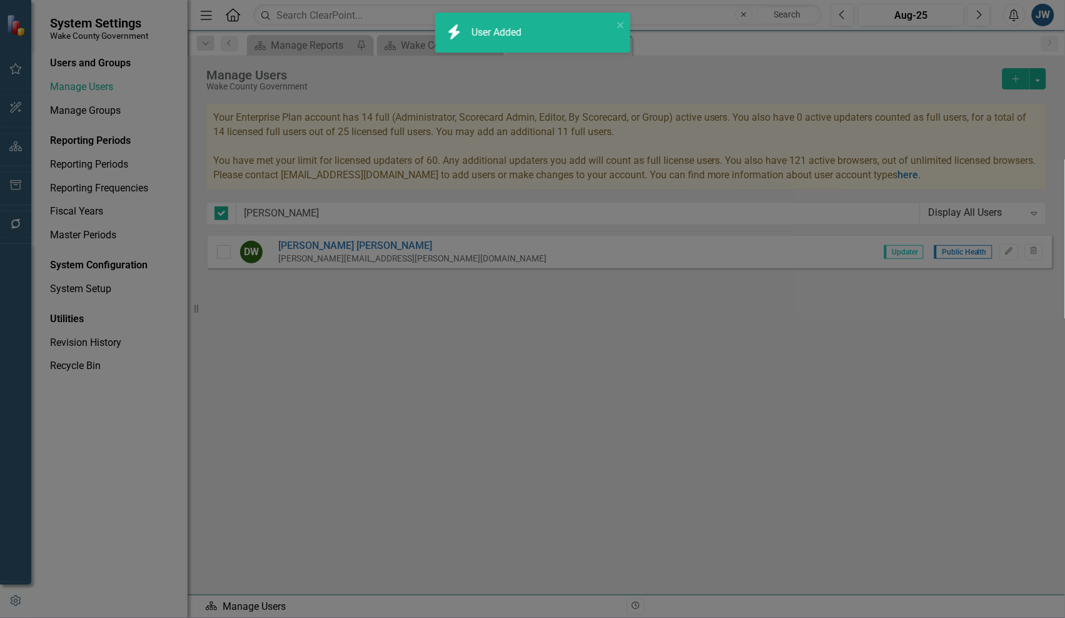
checkbox input "false"
